Goal: Task Accomplishment & Management: Use online tool/utility

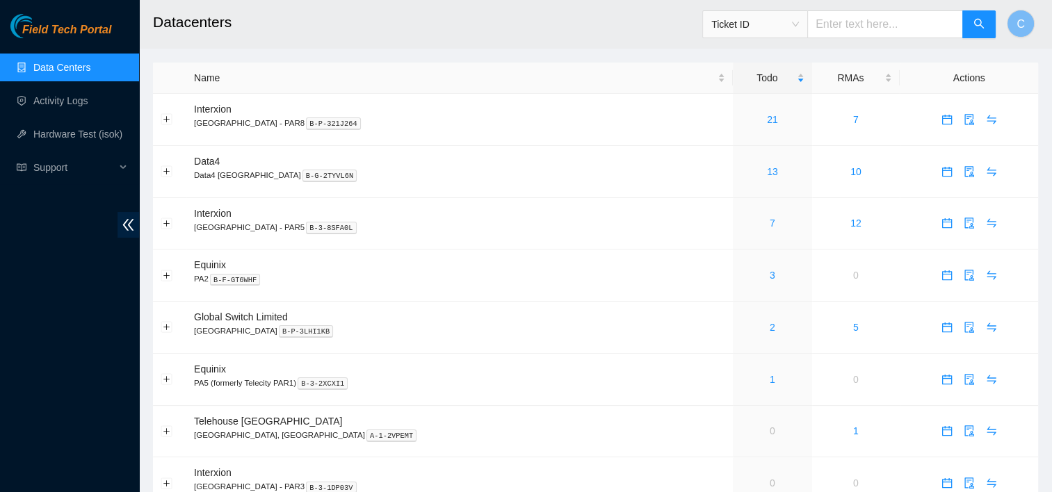
click at [85, 73] on link "Data Centers" at bounding box center [61, 67] width 57 height 11
click at [767, 172] on link "13" at bounding box center [772, 171] width 11 height 11
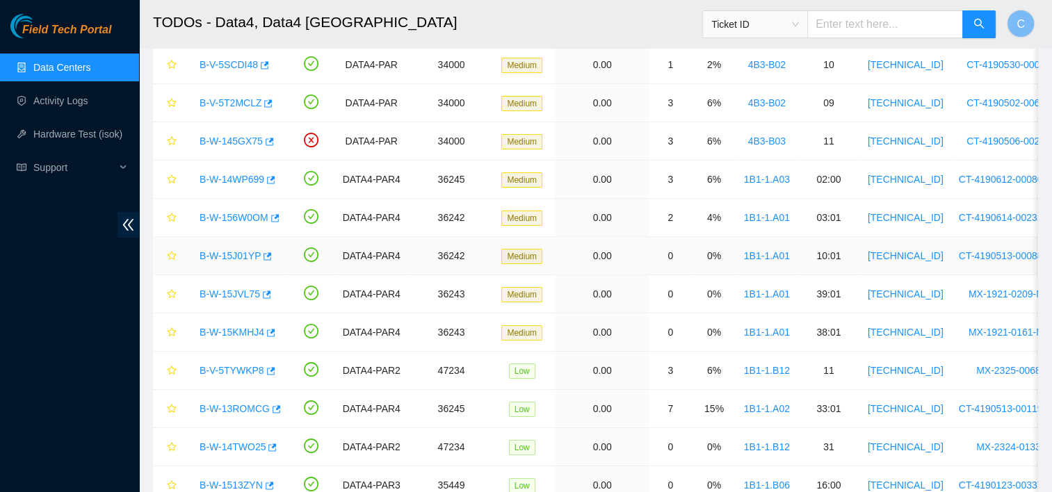
scroll to position [206, 0]
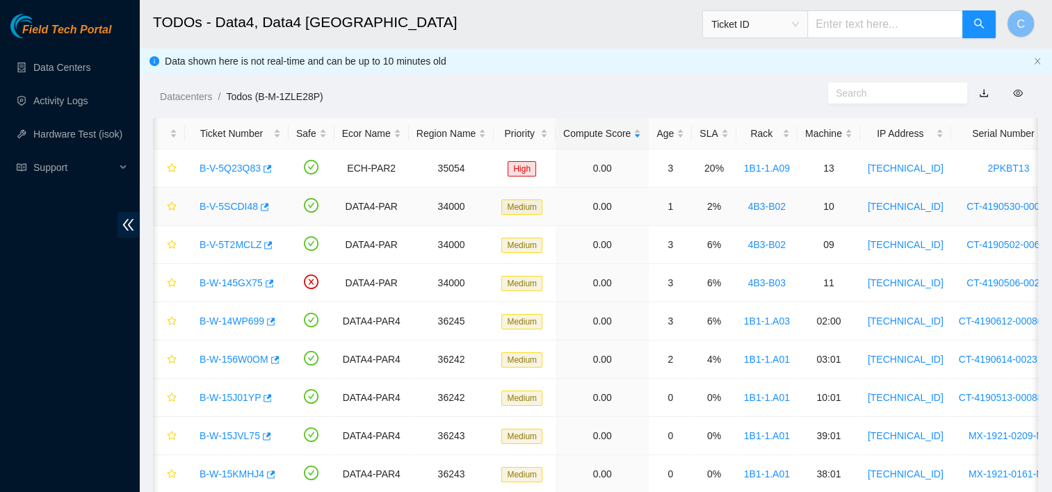
click at [229, 202] on link "B-V-5SCDI48" at bounding box center [229, 206] width 58 height 11
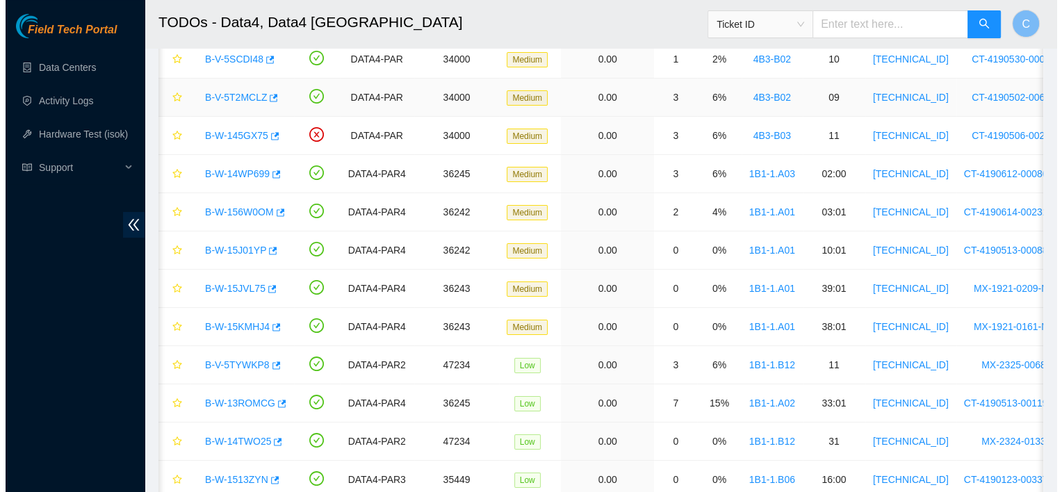
scroll to position [147, 0]
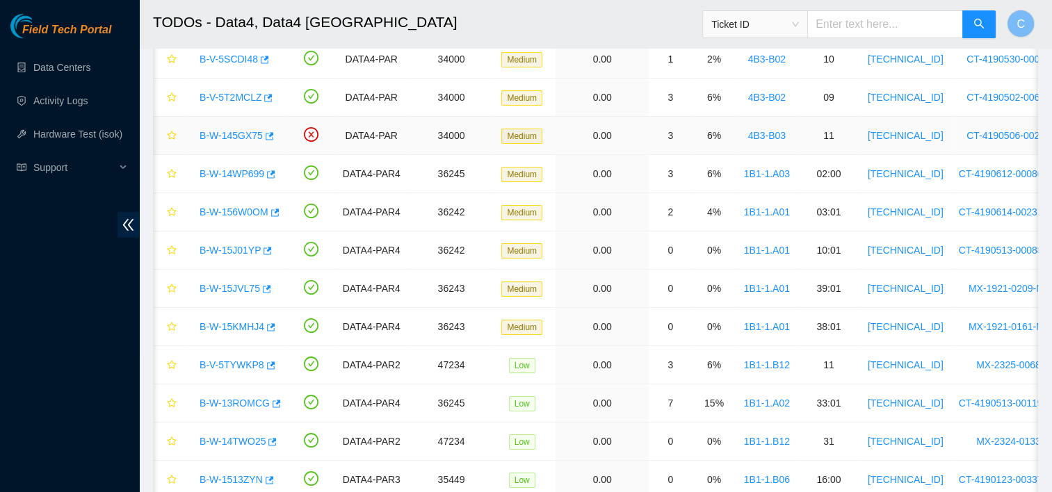
click at [250, 133] on link "B-W-145GX75" at bounding box center [231, 135] width 63 height 11
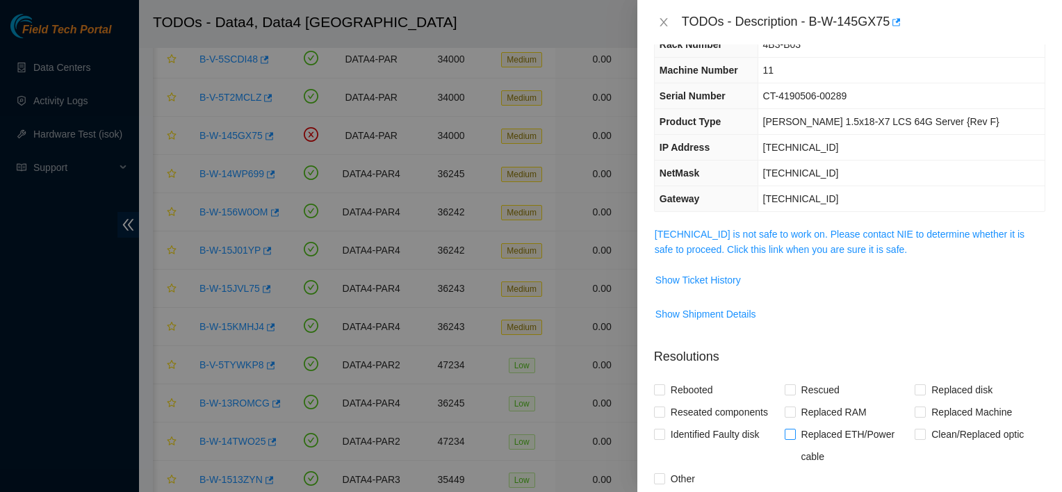
scroll to position [0, 0]
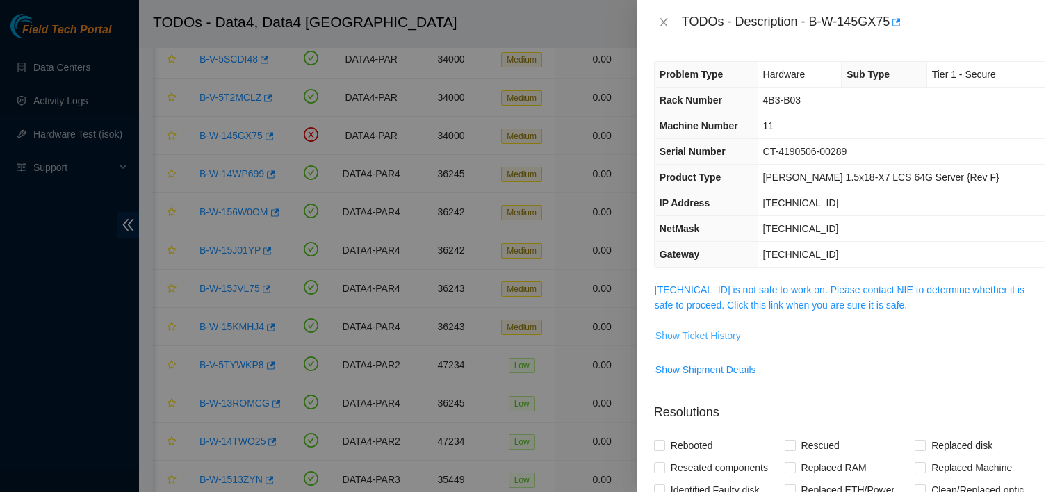
click at [698, 339] on span "Show Ticket History" at bounding box center [699, 335] width 86 height 15
click at [662, 24] on icon "close" at bounding box center [664, 22] width 8 height 8
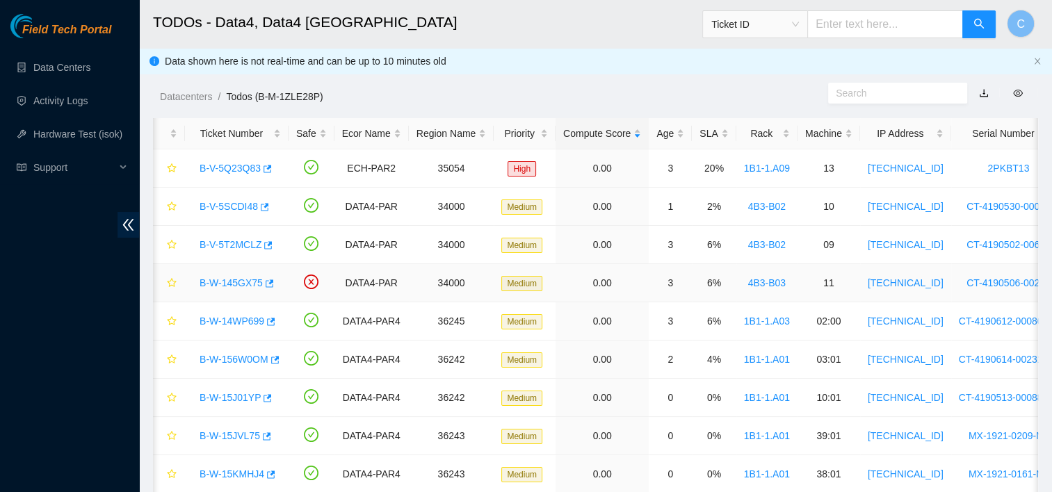
click at [291, 283] on td at bounding box center [312, 283] width 46 height 38
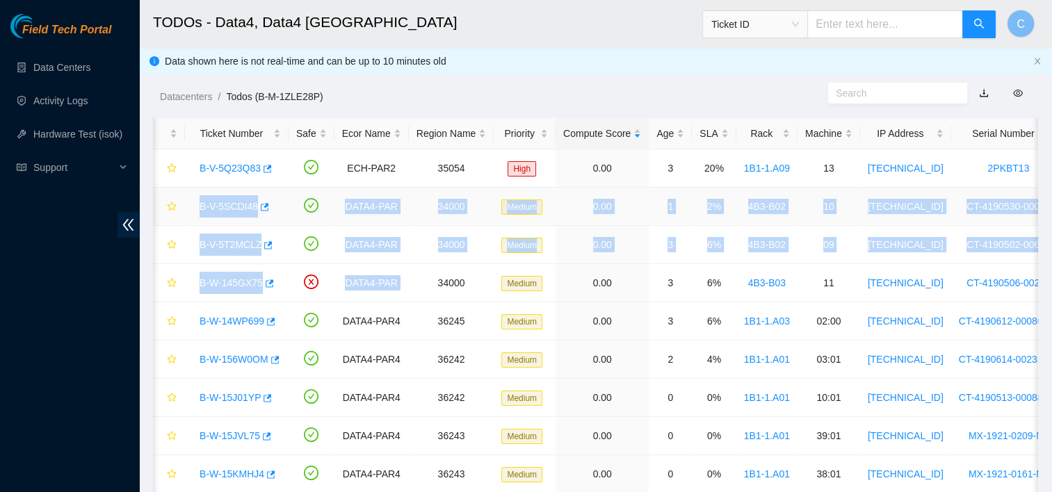
drag, startPoint x: 291, startPoint y: 283, endPoint x: 192, endPoint y: 210, distance: 122.8
click at [192, 210] on tbody "B-V-5Q23Q83 ECH-PAR2 35054 High 0.00 3 20% 1B1-1.A09 13 104.110.180.16 2PKBT13 …" at bounding box center [799, 397] width 1292 height 497
copy tbody "B-V-5SCDI48 DATA4-PAR 34000 Medium 0.00 1 2% 4B3-B02 10 2.16.89.206 CT-4190530-…"
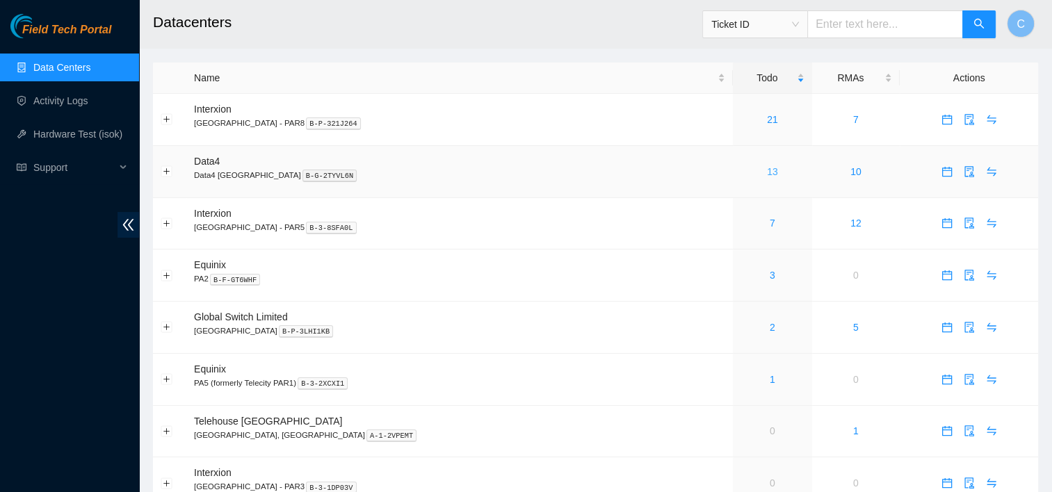
click at [767, 170] on link "13" at bounding box center [772, 171] width 11 height 11
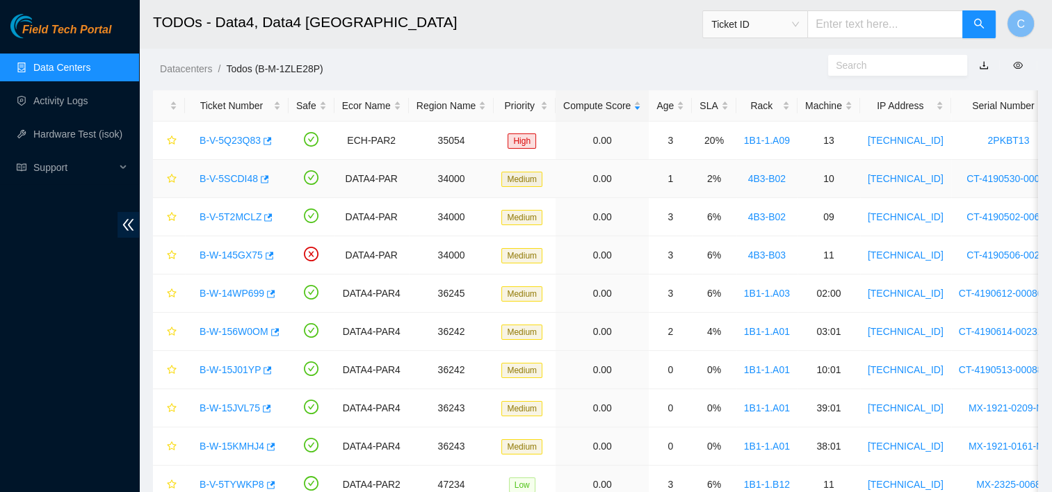
click at [229, 181] on link "B-V-5SCDI48" at bounding box center [229, 178] width 58 height 11
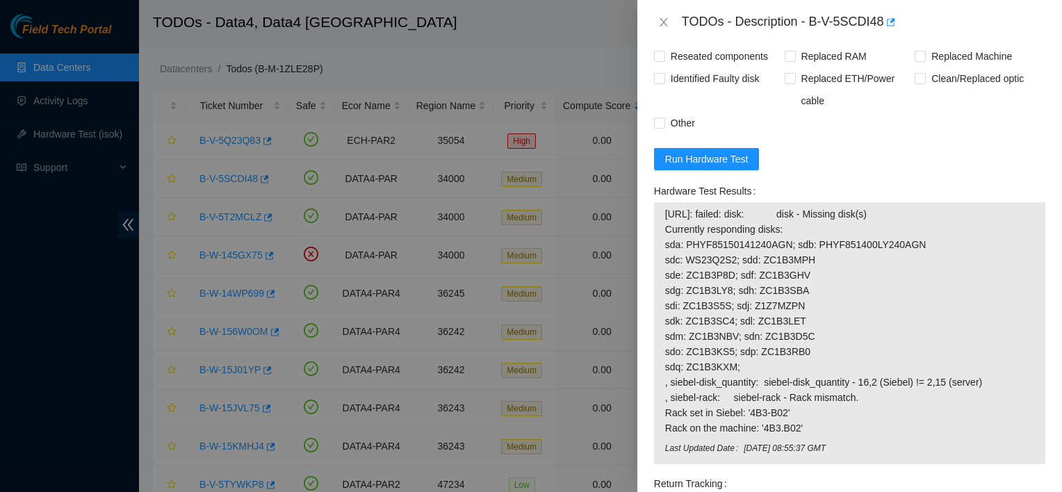
scroll to position [898, 0]
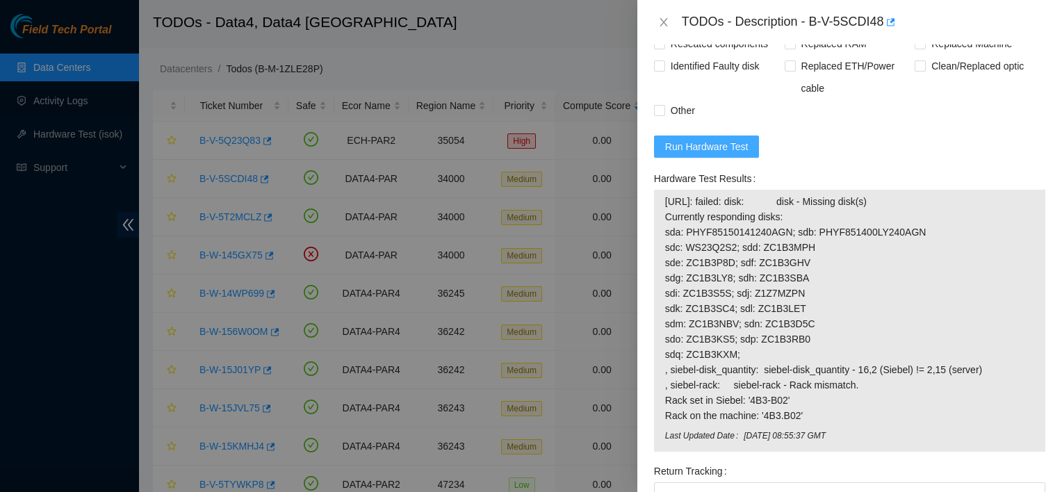
click at [731, 139] on span "Run Hardware Test" at bounding box center [706, 146] width 83 height 15
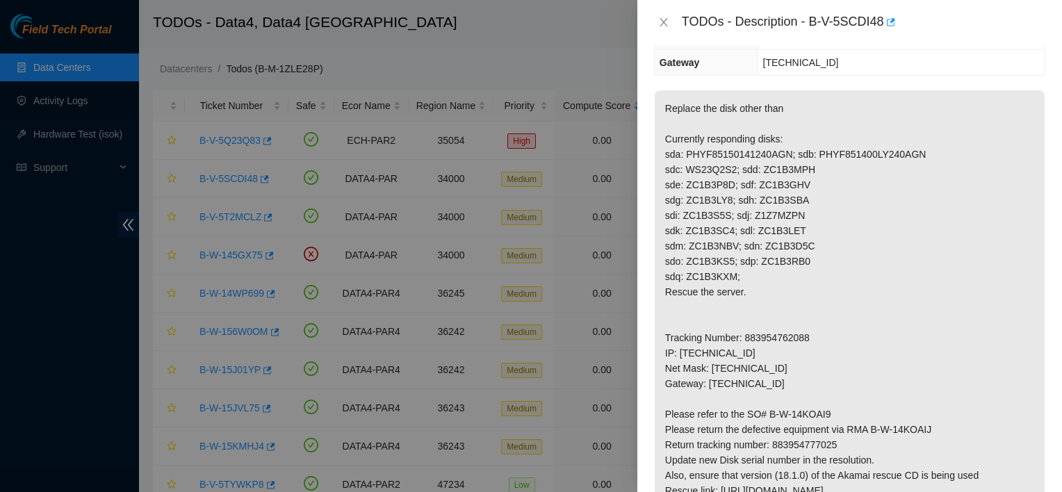
scroll to position [195, 0]
drag, startPoint x: 883, startPoint y: 24, endPoint x: 811, endPoint y: 33, distance: 73.0
click at [811, 33] on div "TODOs - Description - B-V-5SCDI48" at bounding box center [850, 22] width 425 height 45
copy div "B-V-5SCDI48"
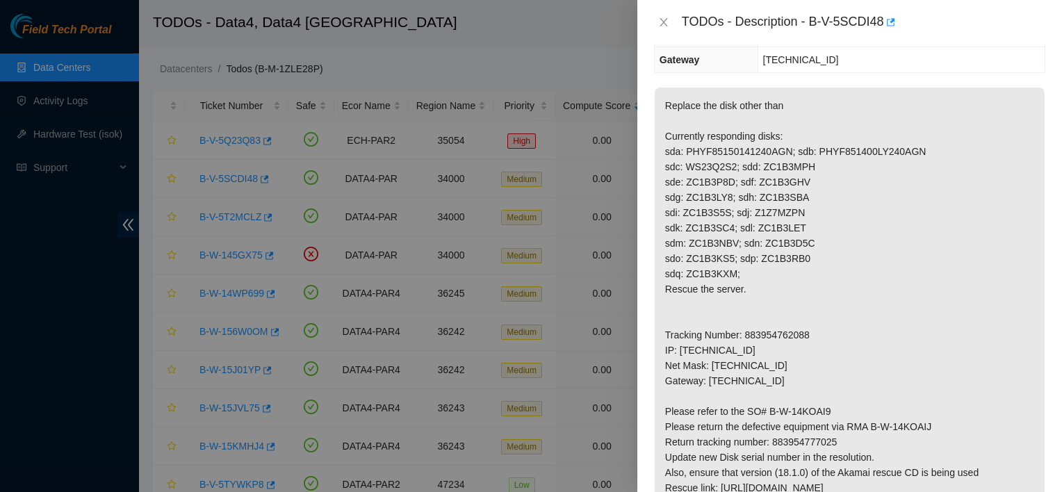
click at [491, 106] on div at bounding box center [531, 246] width 1062 height 492
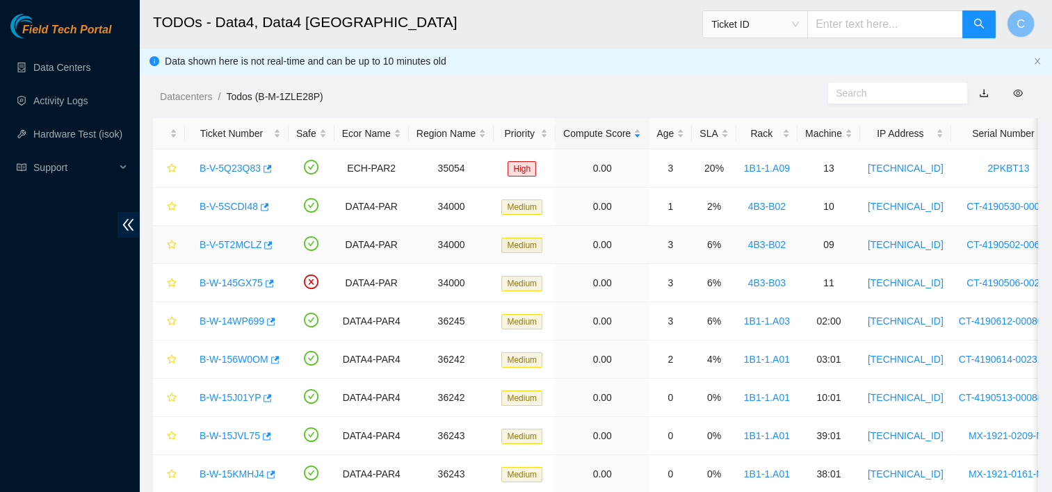
click at [227, 244] on link "B-V-5T2MCLZ" at bounding box center [231, 244] width 62 height 11
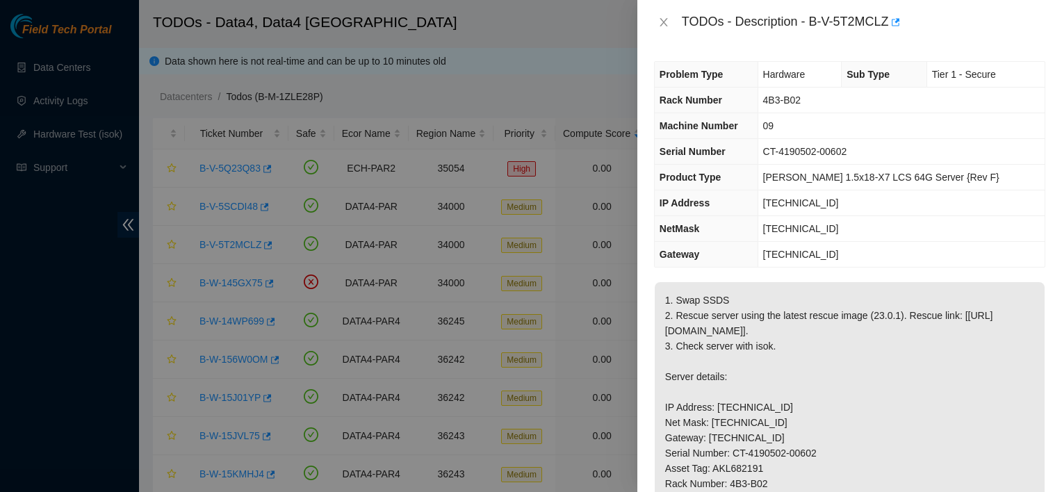
click at [227, 244] on div at bounding box center [531, 246] width 1062 height 492
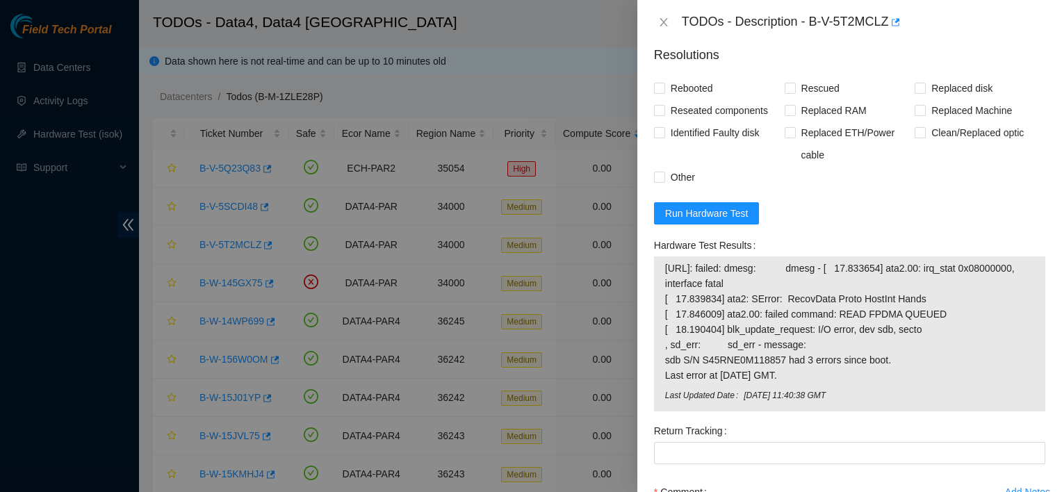
scroll to position [817, 0]
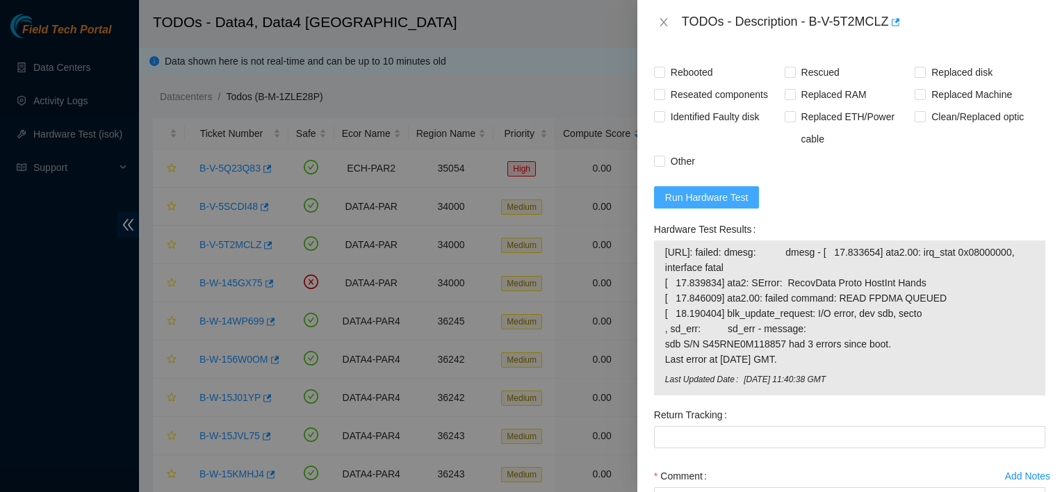
click at [726, 209] on button "Run Hardware Test" at bounding box center [707, 197] width 106 height 22
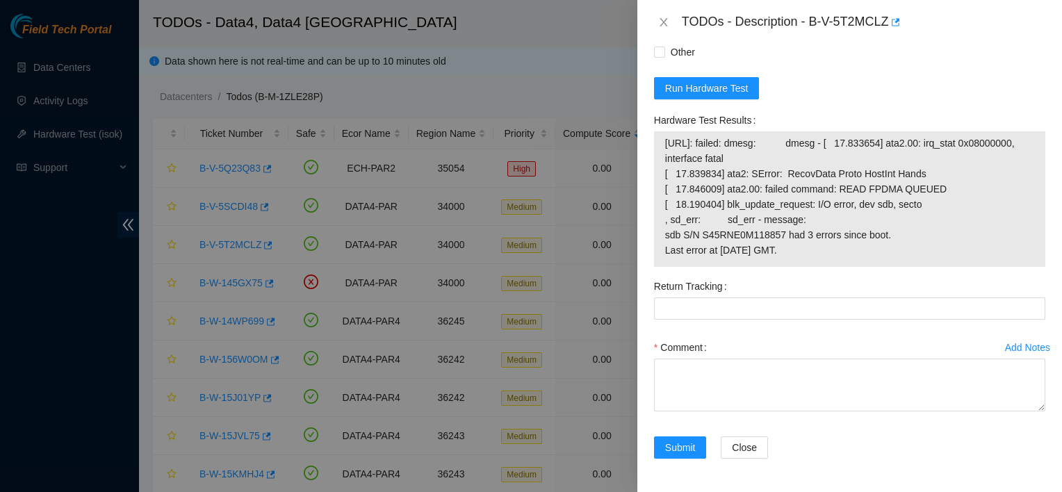
scroll to position [961, 0]
click at [668, 42] on div "TODOs - Description - B-V-5T2MCLZ" at bounding box center [850, 22] width 425 height 45
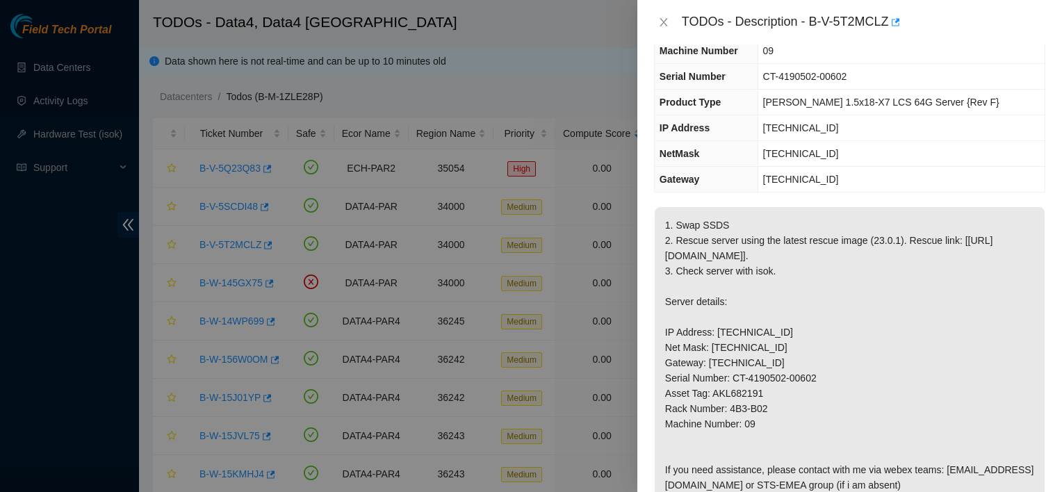
scroll to position [114, 0]
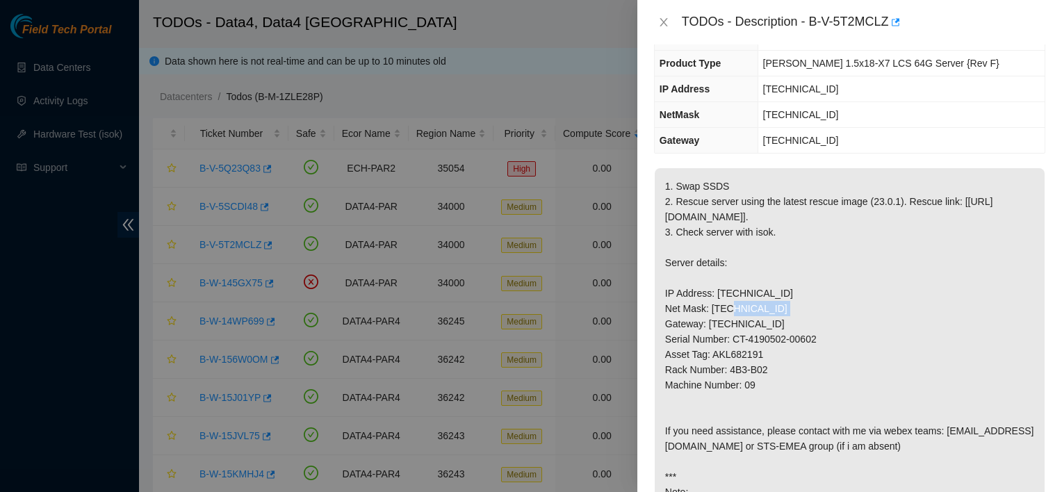
drag, startPoint x: 766, startPoint y: 317, endPoint x: 714, endPoint y: 317, distance: 52.1
click at [714, 317] on p "1. Swap SSDS 2. Rescue server using the latest rescue image (23.0.1). Rescue li…" at bounding box center [850, 400] width 390 height 464
copy p "[TECHNICAL_ID]"
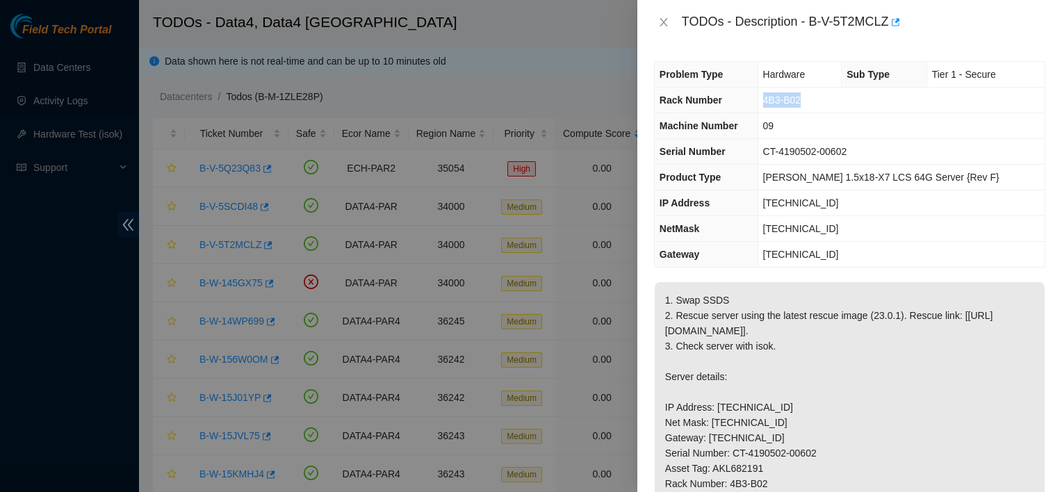
drag, startPoint x: 836, startPoint y: 104, endPoint x: 786, endPoint y: 95, distance: 51.6
click at [786, 95] on td "4B3-B02" at bounding box center [901, 101] width 287 height 26
copy span "4B3-B02"
click at [887, 136] on td "09" at bounding box center [901, 126] width 287 height 26
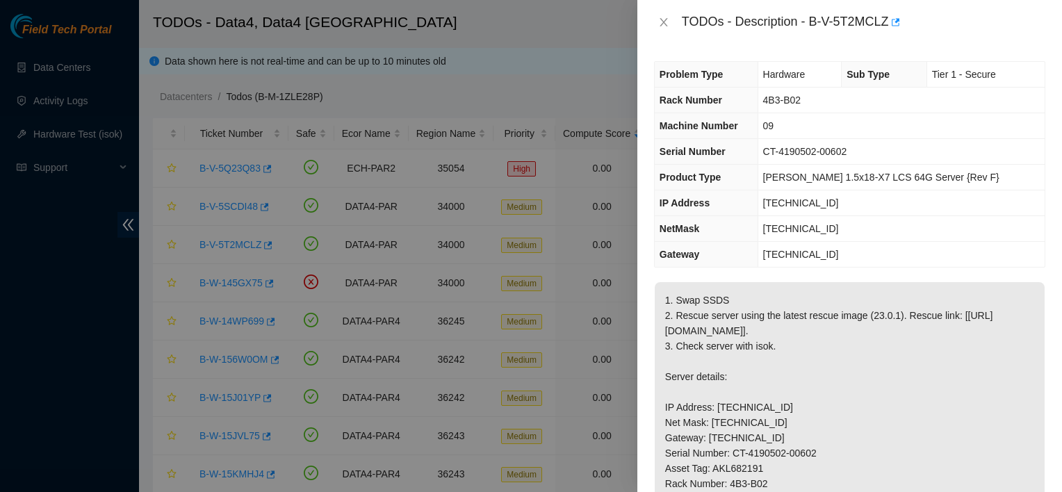
click at [887, 136] on td "09" at bounding box center [901, 126] width 287 height 26
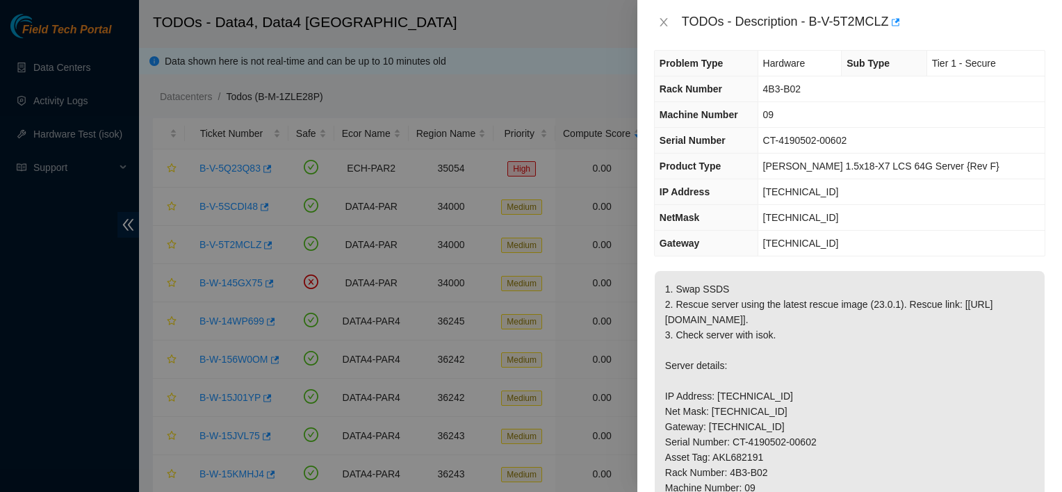
scroll to position [13, 0]
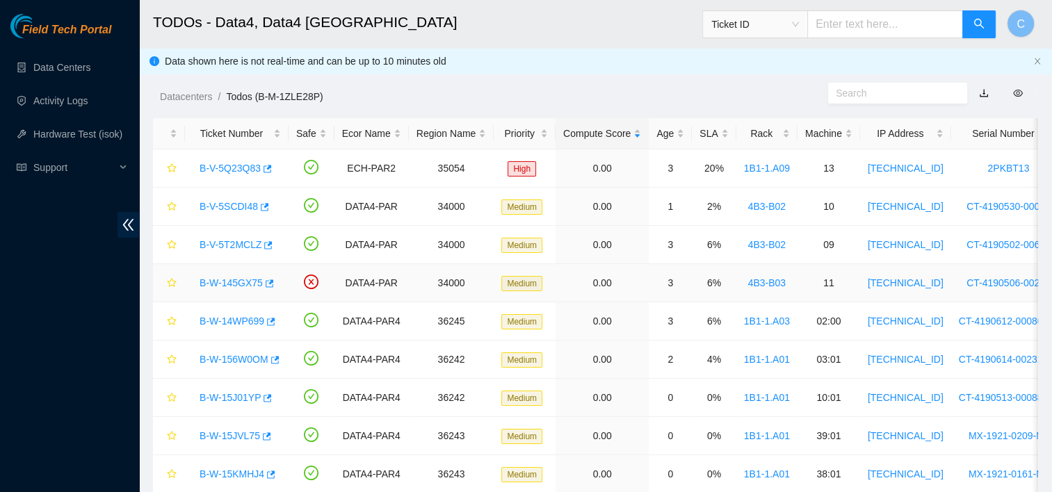
click at [227, 283] on link "B-W-145GX75" at bounding box center [231, 282] width 63 height 11
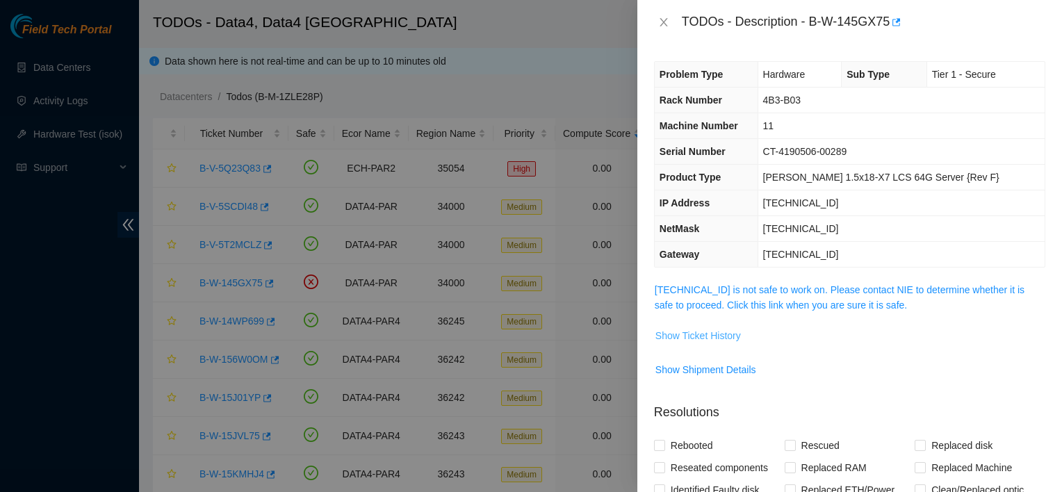
click at [699, 334] on span "Show Ticket History" at bounding box center [699, 335] width 86 height 15
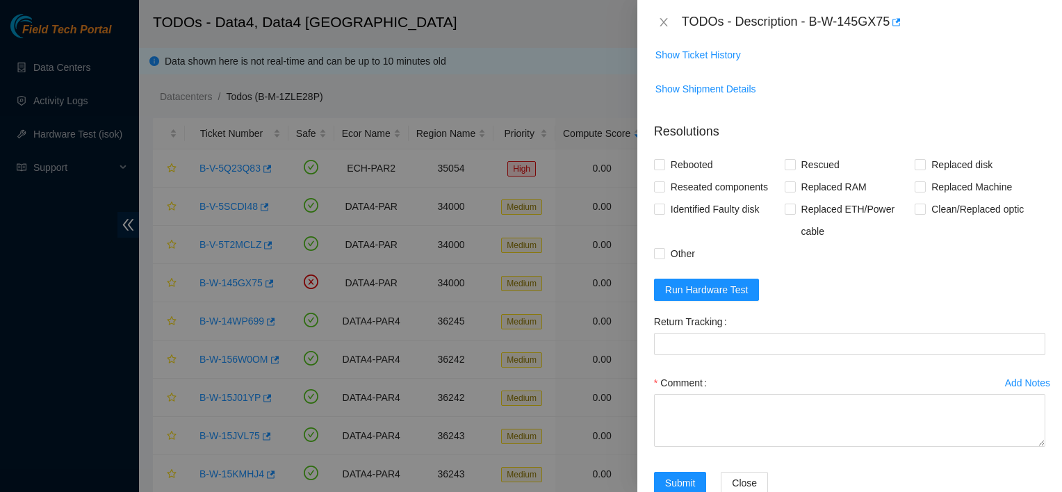
scroll to position [314, 0]
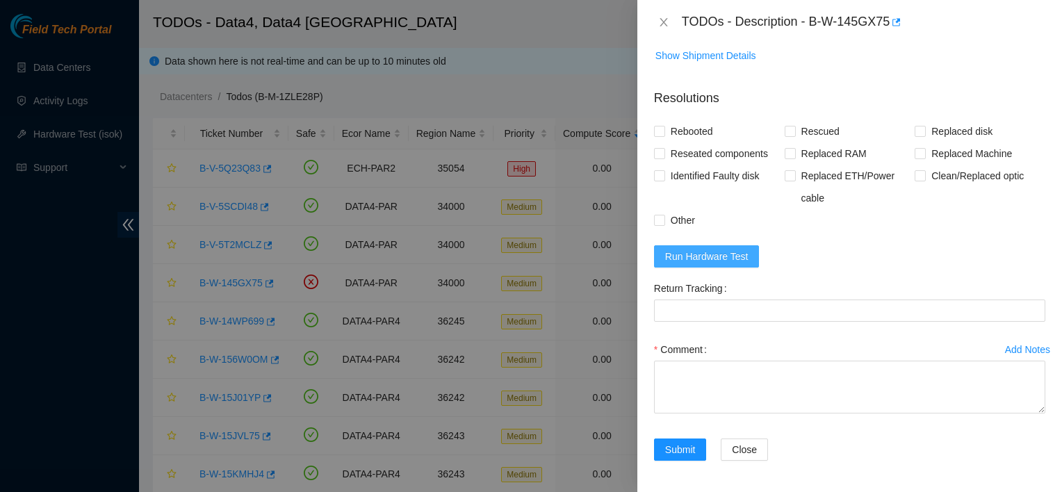
click at [736, 257] on span "Run Hardware Test" at bounding box center [706, 256] width 83 height 15
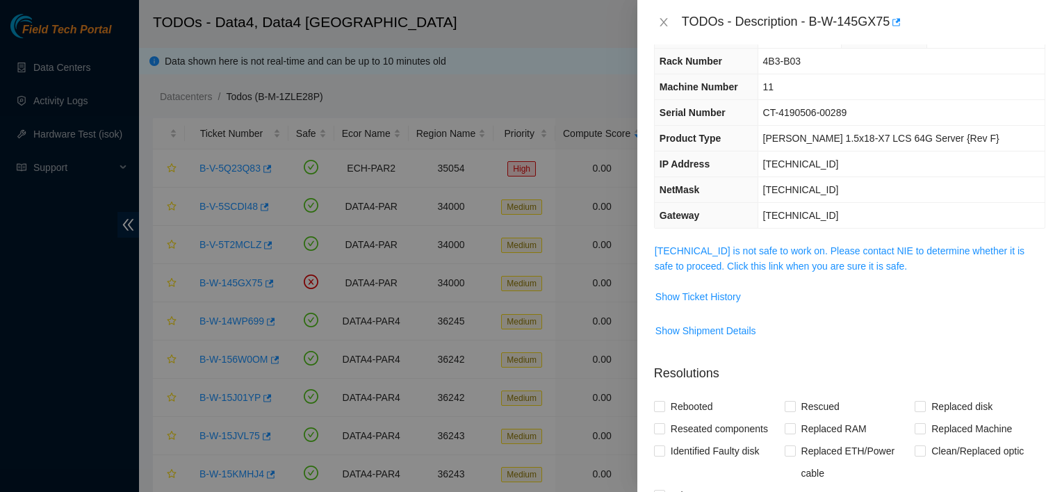
scroll to position [0, 0]
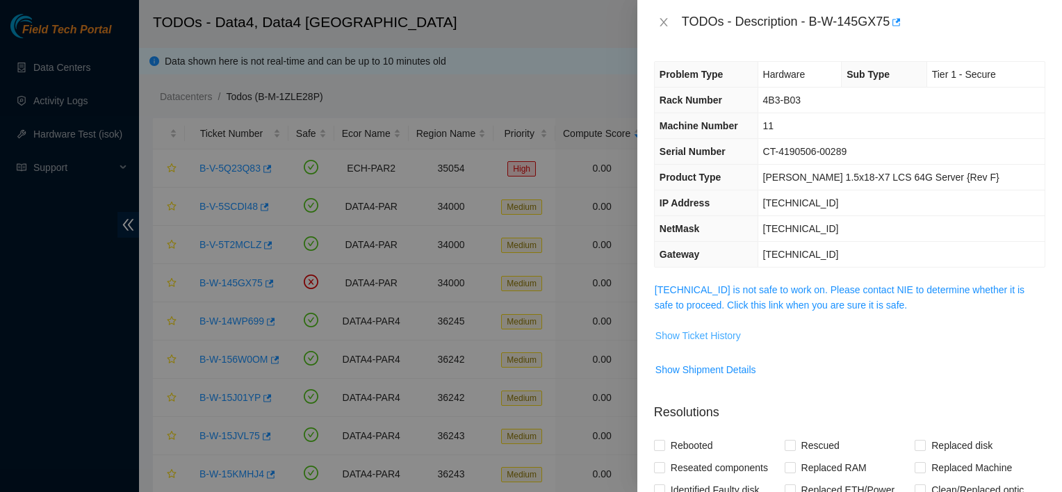
click at [734, 336] on span "Show Ticket History" at bounding box center [699, 335] width 86 height 15
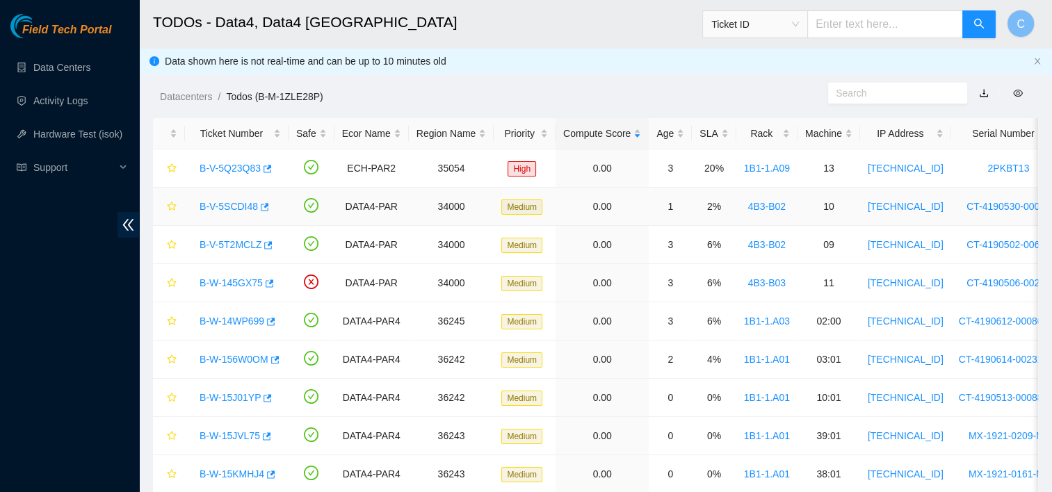
scroll to position [206, 0]
